Goal: Task Accomplishment & Management: Manage account settings

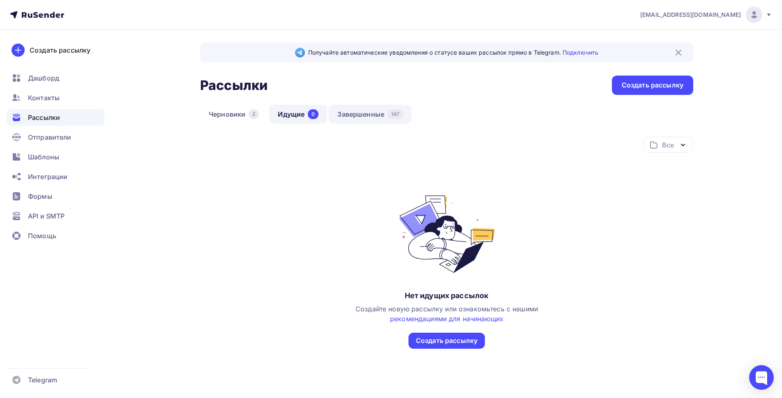
click at [354, 116] on link "Завершенные 147" at bounding box center [370, 114] width 83 height 19
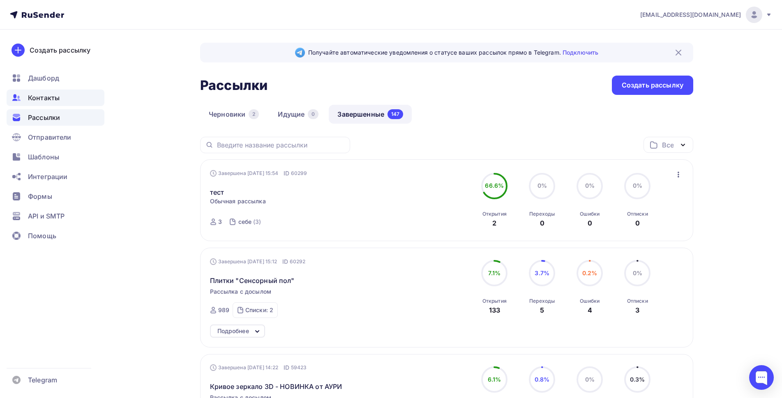
click at [42, 99] on span "Контакты" at bounding box center [44, 98] width 32 height 10
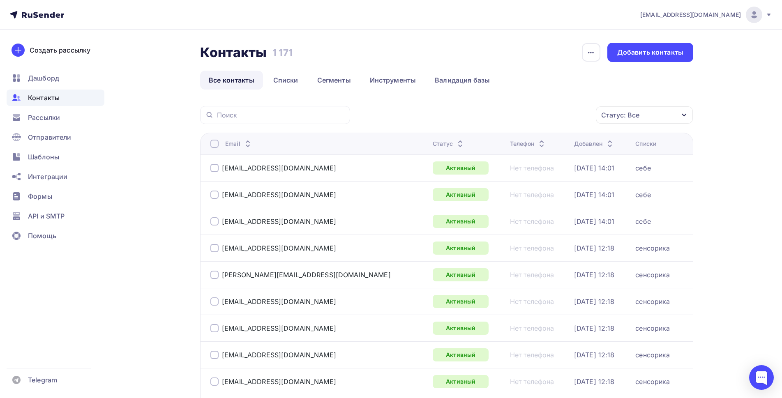
click at [637, 117] on div "Статус: Все" at bounding box center [620, 115] width 38 height 10
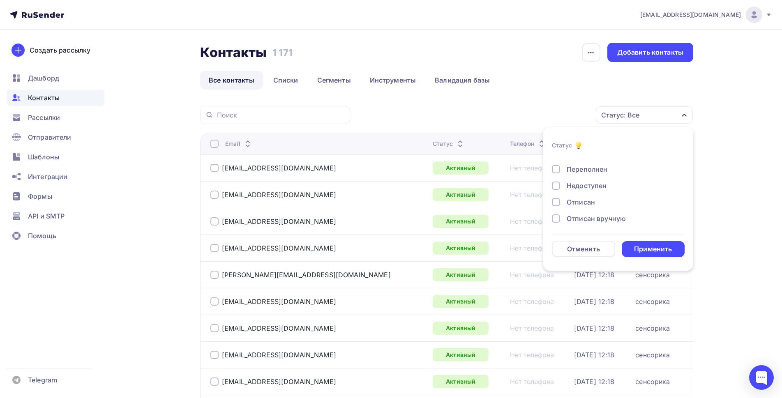
scroll to position [60, 0]
drag, startPoint x: 556, startPoint y: 217, endPoint x: 555, endPoint y: 205, distance: 12.0
click at [556, 217] on div at bounding box center [556, 217] width 8 height 8
click at [555, 200] on div at bounding box center [556, 201] width 8 height 8
click at [555, 184] on div at bounding box center [556, 184] width 8 height 8
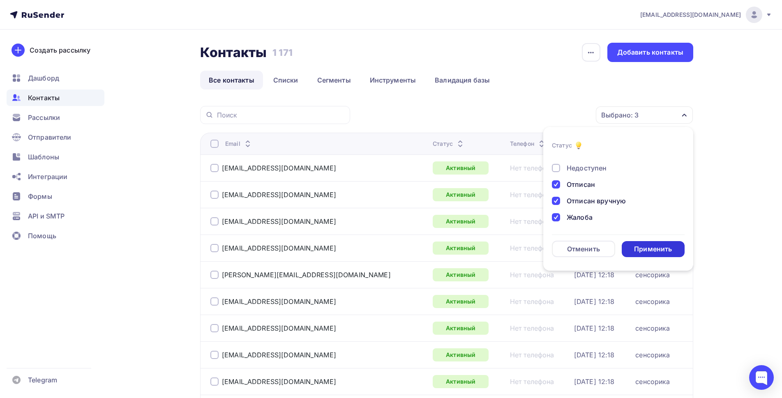
click at [645, 249] on div "Применить" at bounding box center [653, 248] width 38 height 9
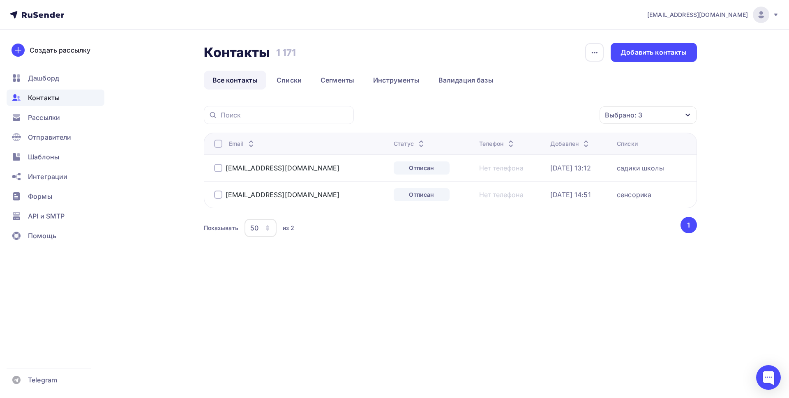
click at [216, 145] on div at bounding box center [218, 144] width 8 height 8
click at [572, 118] on div "Действие" at bounding box center [538, 115] width 108 height 16
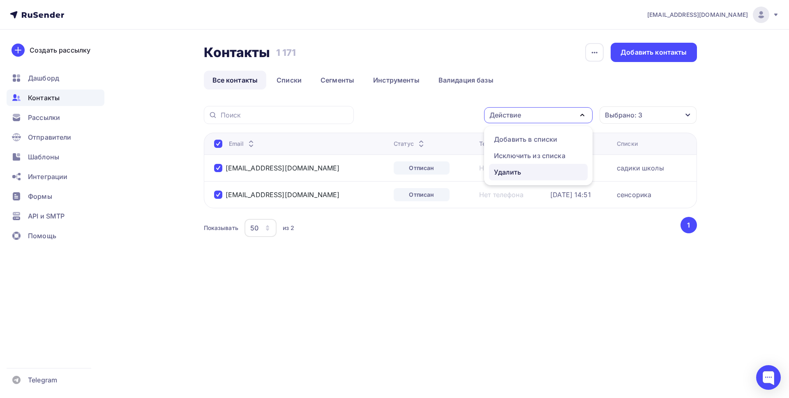
click at [526, 175] on div "Удалить" at bounding box center [538, 172] width 89 height 10
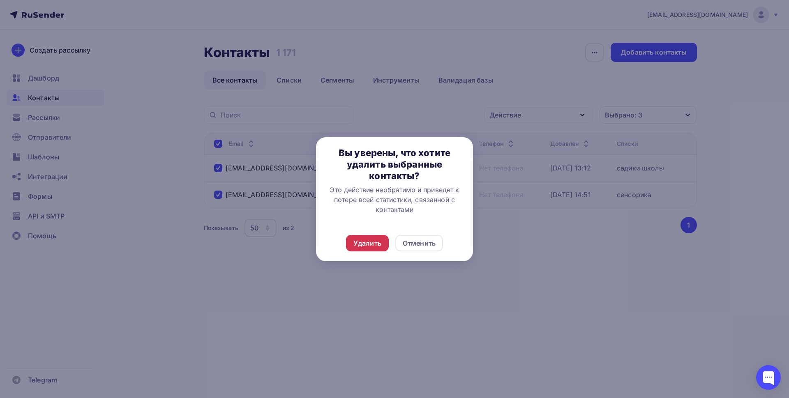
click at [370, 238] on div "Удалить" at bounding box center [367, 243] width 28 height 10
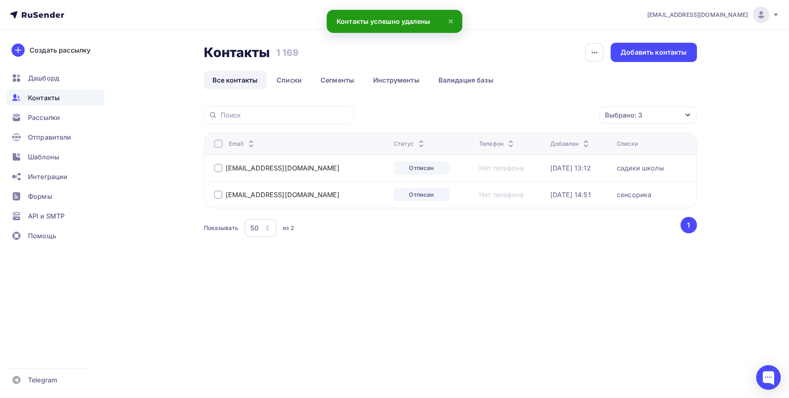
click at [43, 97] on span "Контакты" at bounding box center [44, 98] width 32 height 10
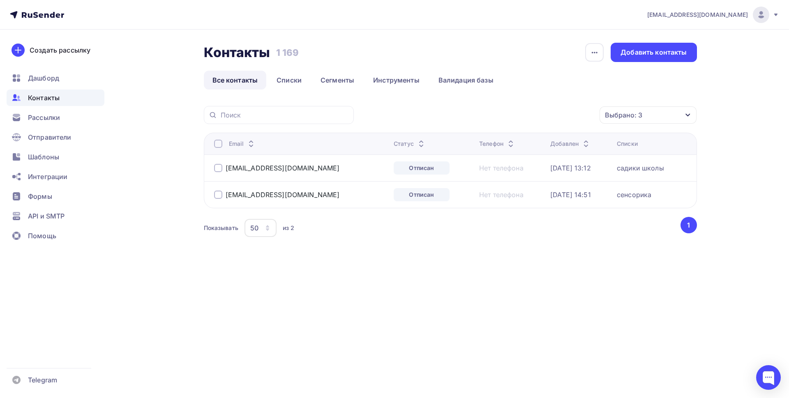
click at [214, 144] on div at bounding box center [218, 144] width 8 height 8
click at [219, 144] on div at bounding box center [218, 144] width 8 height 8
click at [539, 116] on div "Действие" at bounding box center [538, 115] width 108 height 16
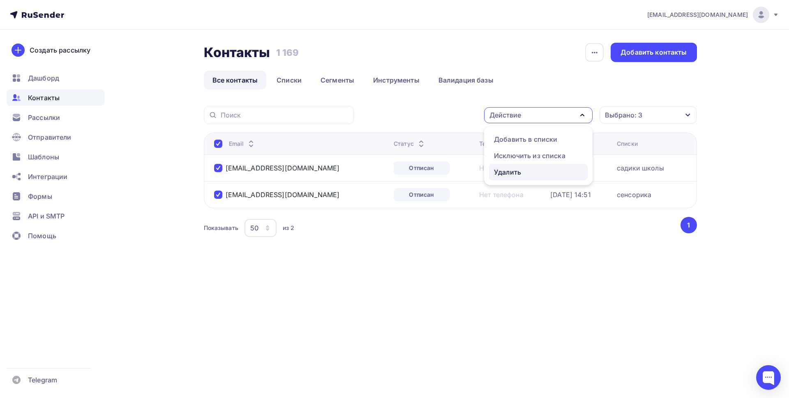
click at [515, 173] on div "Удалить" at bounding box center [507, 172] width 27 height 10
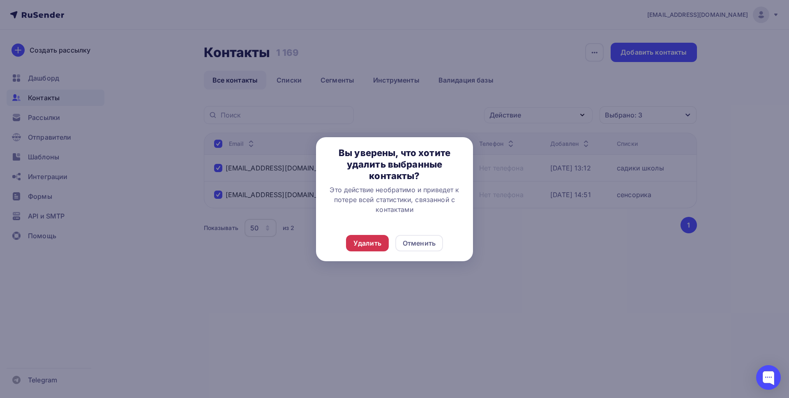
click at [371, 241] on div "Удалить" at bounding box center [367, 243] width 28 height 10
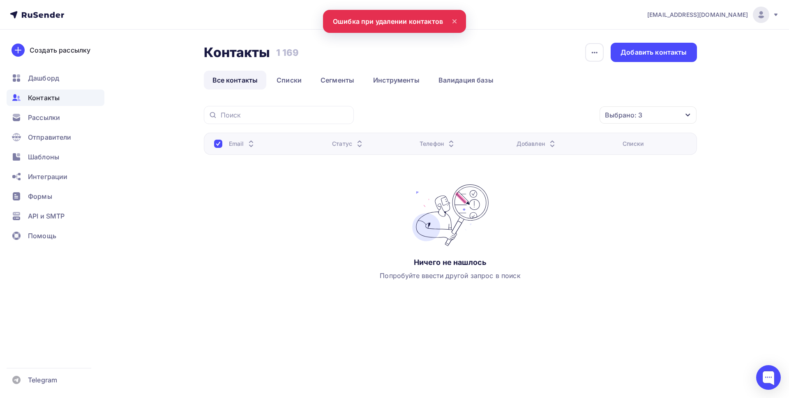
click at [455, 23] on icon at bounding box center [454, 21] width 3 height 3
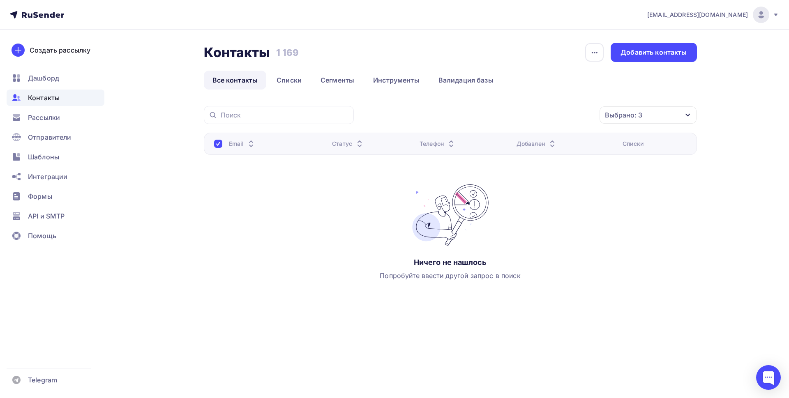
click at [42, 99] on span "Контакты" at bounding box center [44, 98] width 32 height 10
click at [43, 122] on span "Рассылки" at bounding box center [44, 118] width 32 height 10
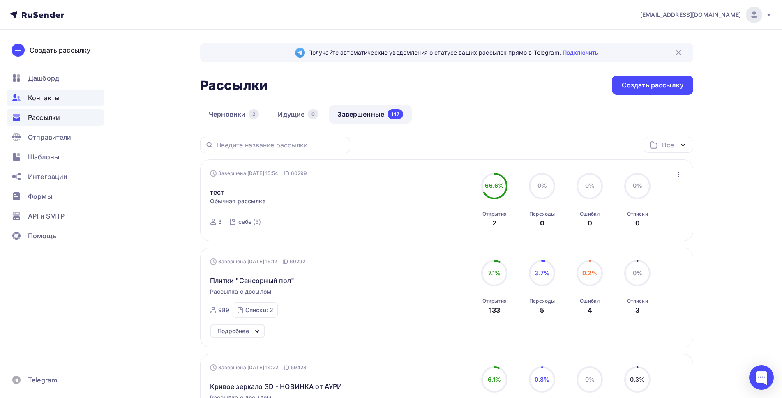
click at [42, 99] on span "Контакты" at bounding box center [44, 98] width 32 height 10
